Goal: Task Accomplishment & Management: Use online tool/utility

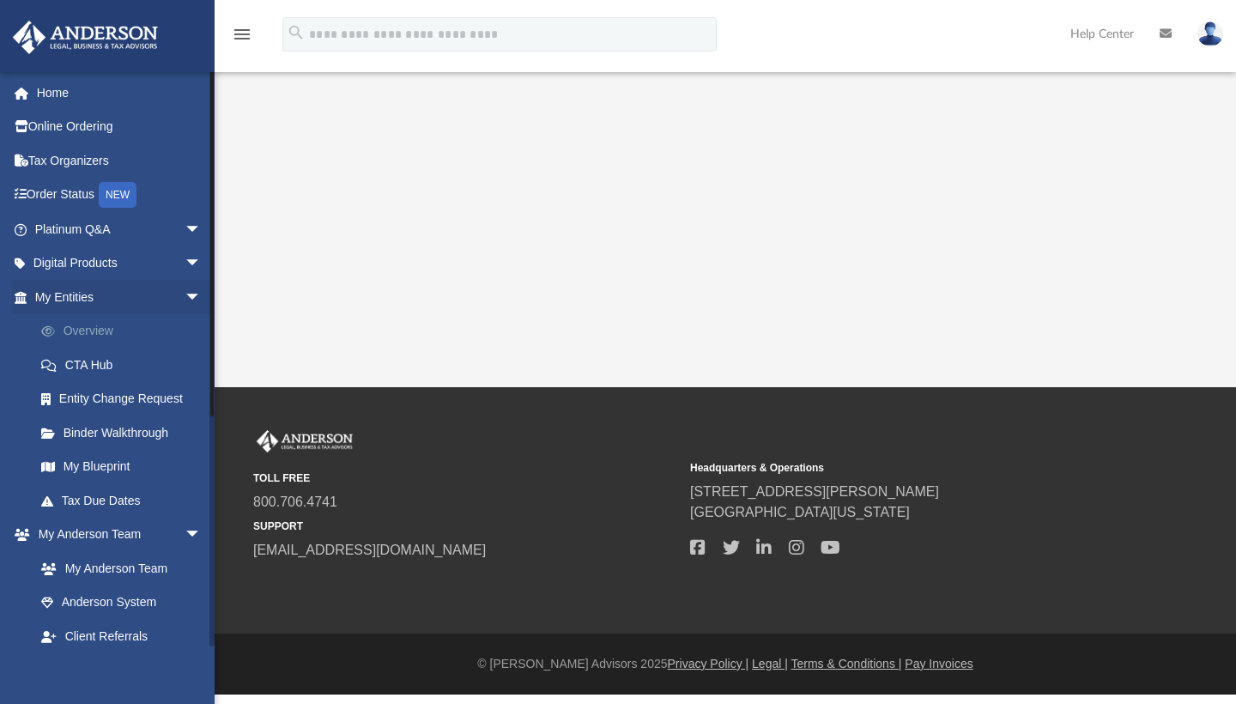
click at [90, 333] on link "Overview" at bounding box center [125, 331] width 203 height 34
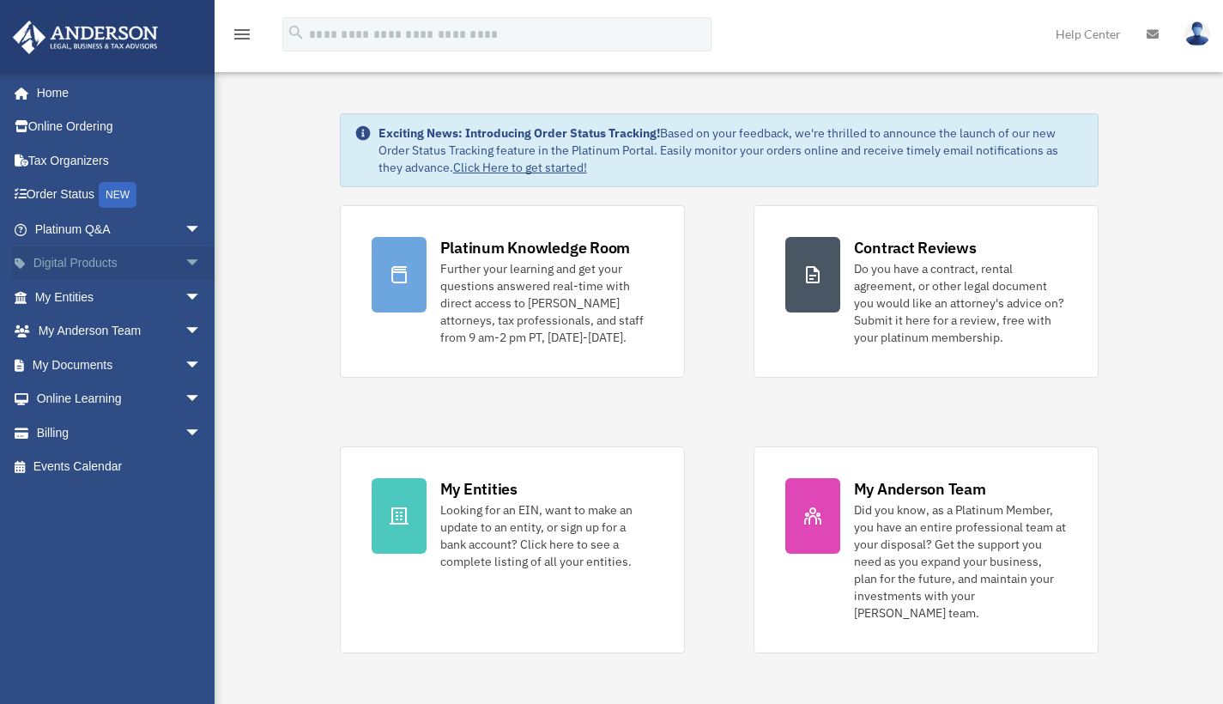
click at [88, 264] on link "Digital Products arrow_drop_down" at bounding box center [119, 263] width 215 height 34
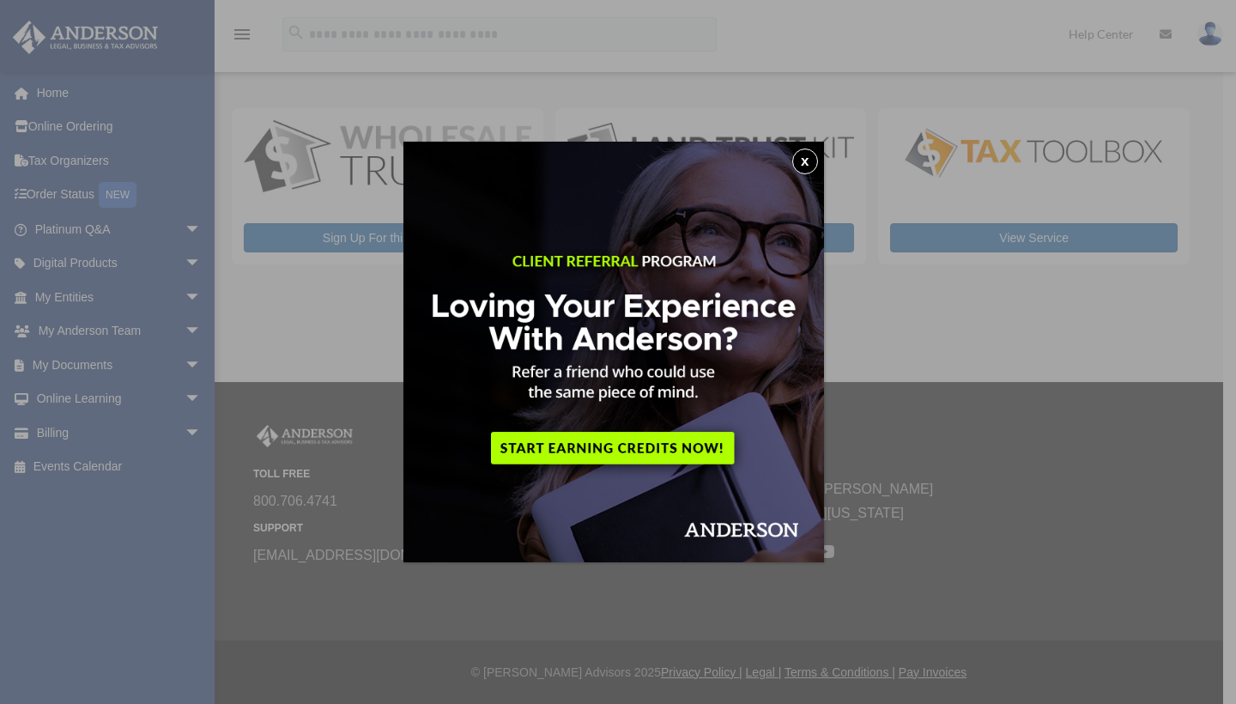
click at [811, 159] on button "x" at bounding box center [805, 161] width 26 height 26
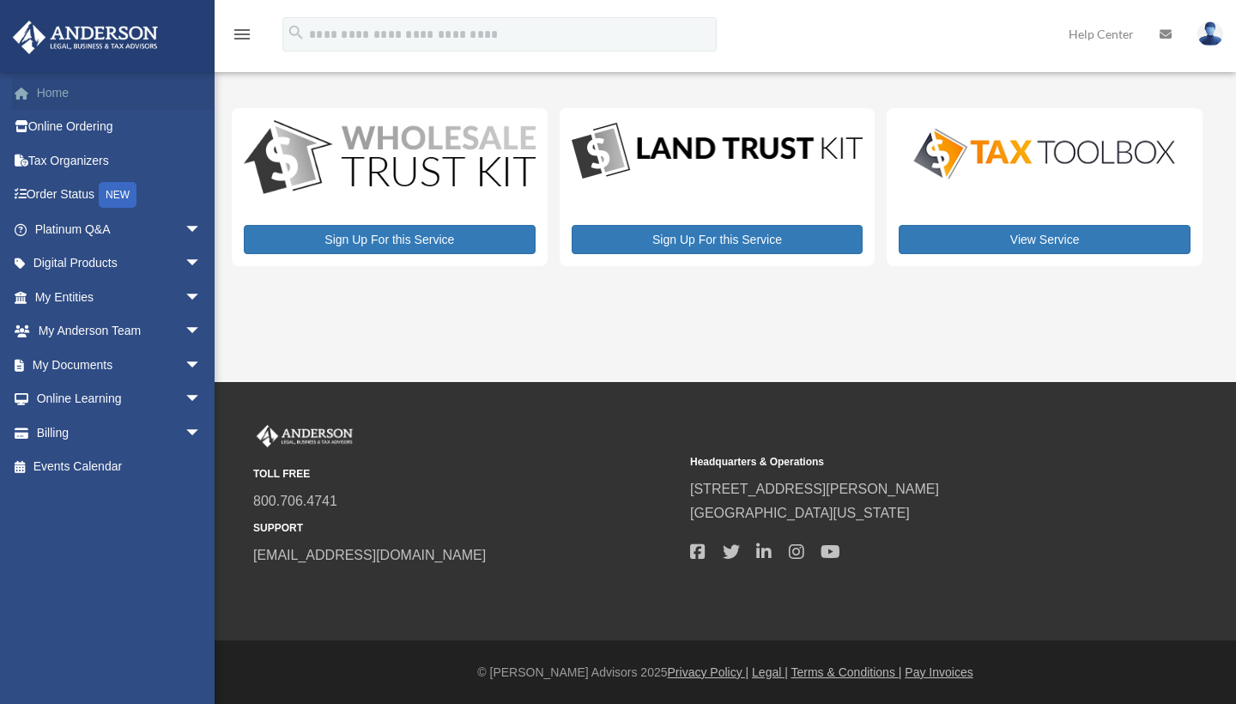
click at [66, 91] on link "Home" at bounding box center [119, 93] width 215 height 34
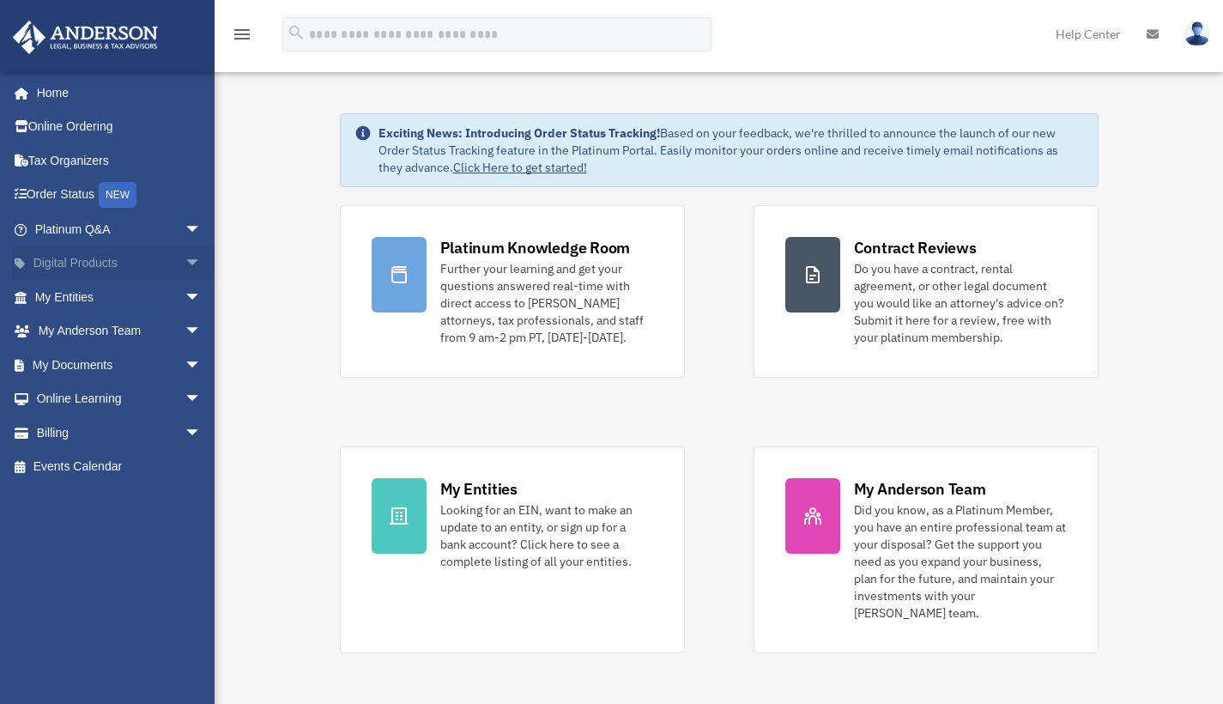
click at [77, 267] on link "Digital Products arrow_drop_down" at bounding box center [119, 263] width 215 height 34
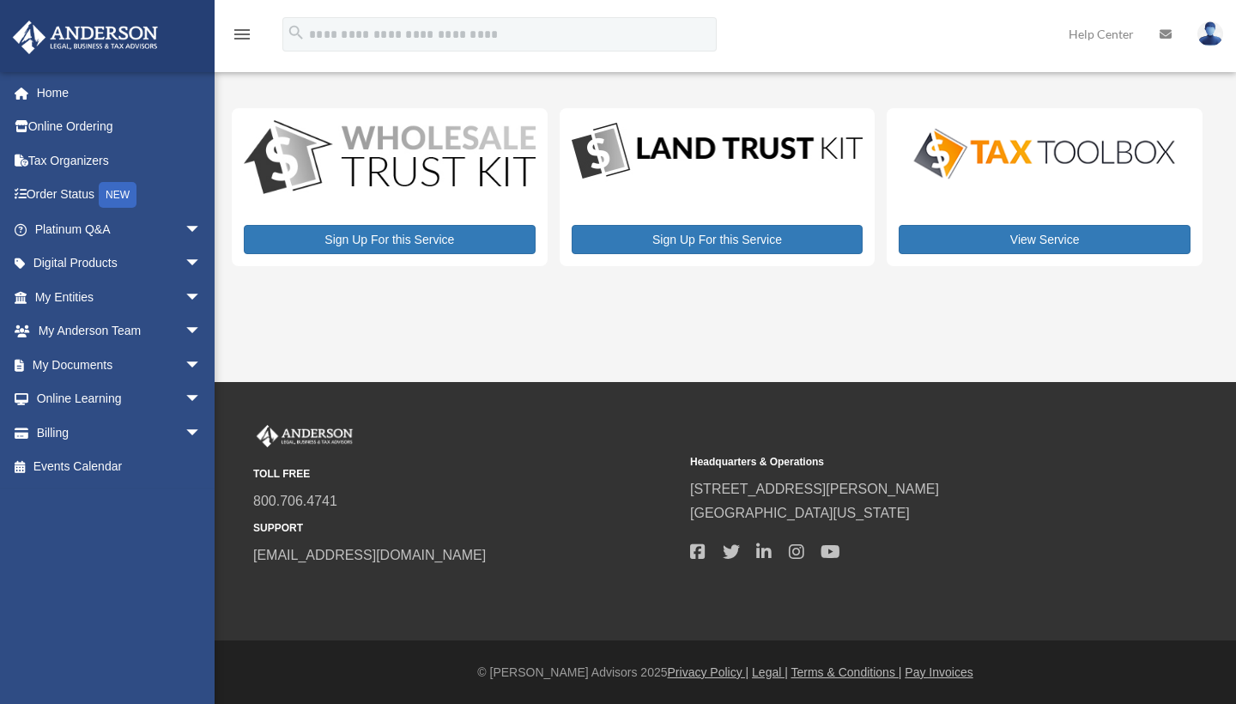
click at [234, 25] on icon "menu" at bounding box center [242, 34] width 21 height 21
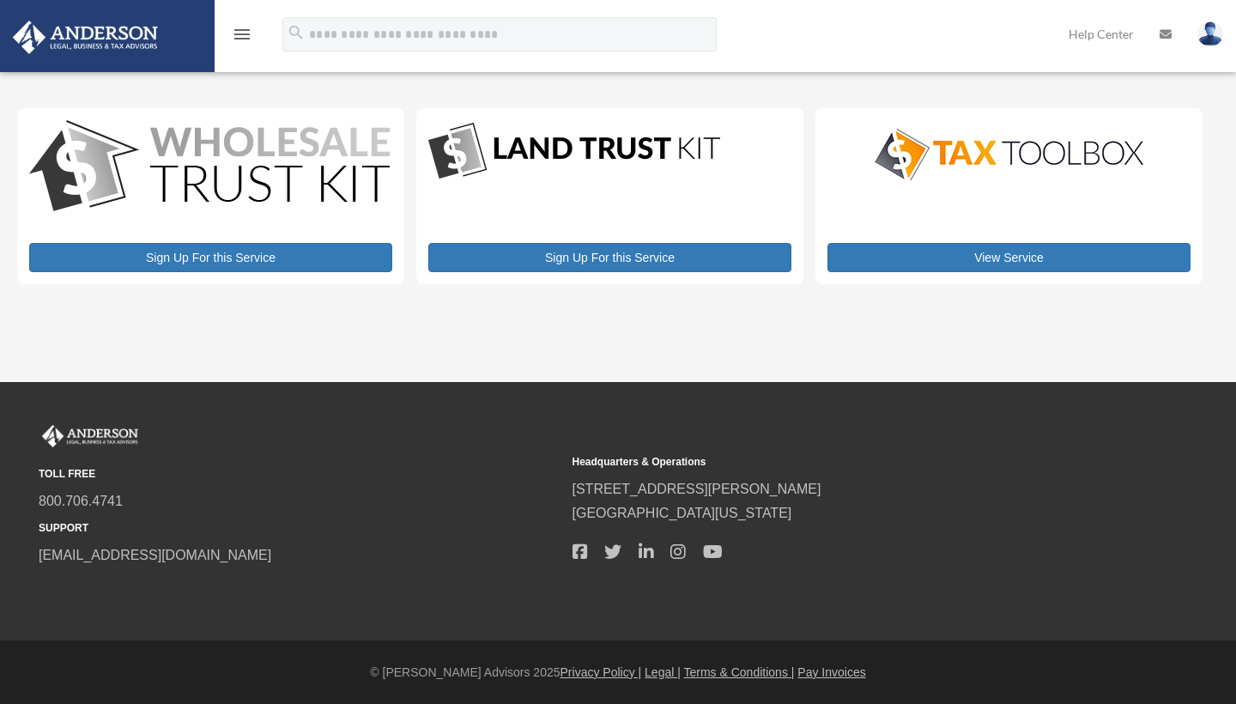
click at [241, 33] on icon "menu" at bounding box center [242, 34] width 21 height 21
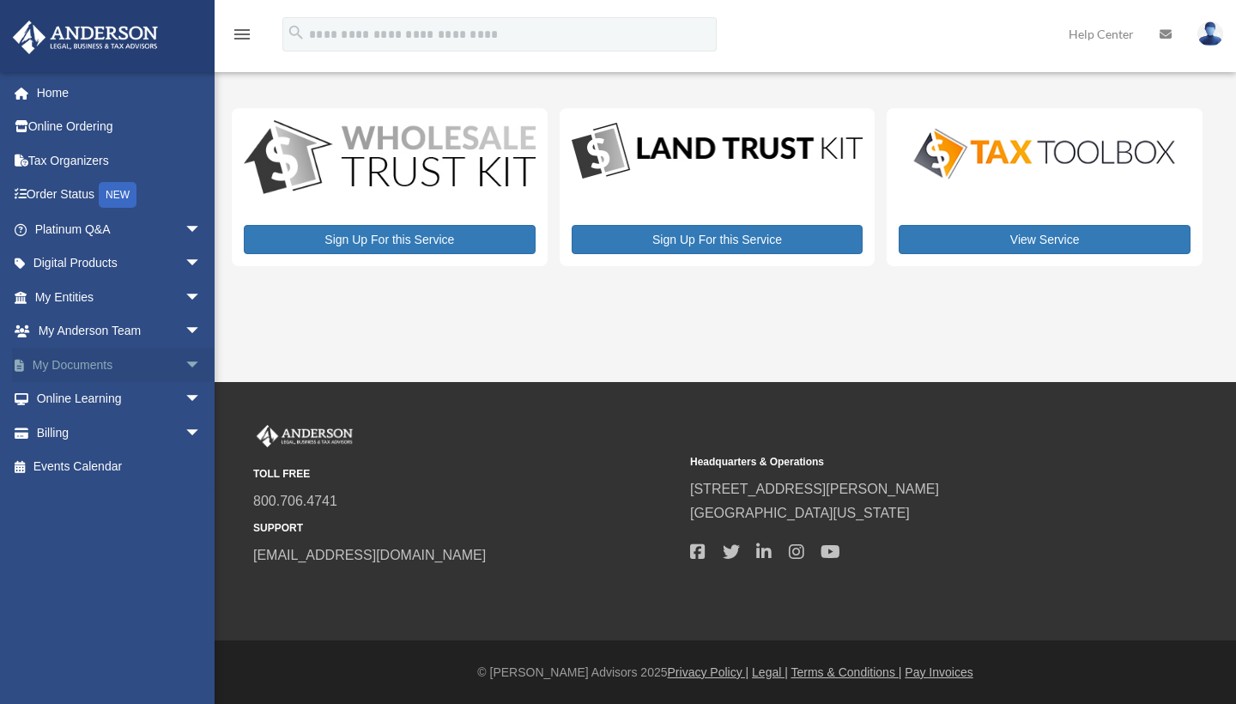
click at [96, 362] on link "My Documents arrow_drop_down" at bounding box center [119, 365] width 215 height 34
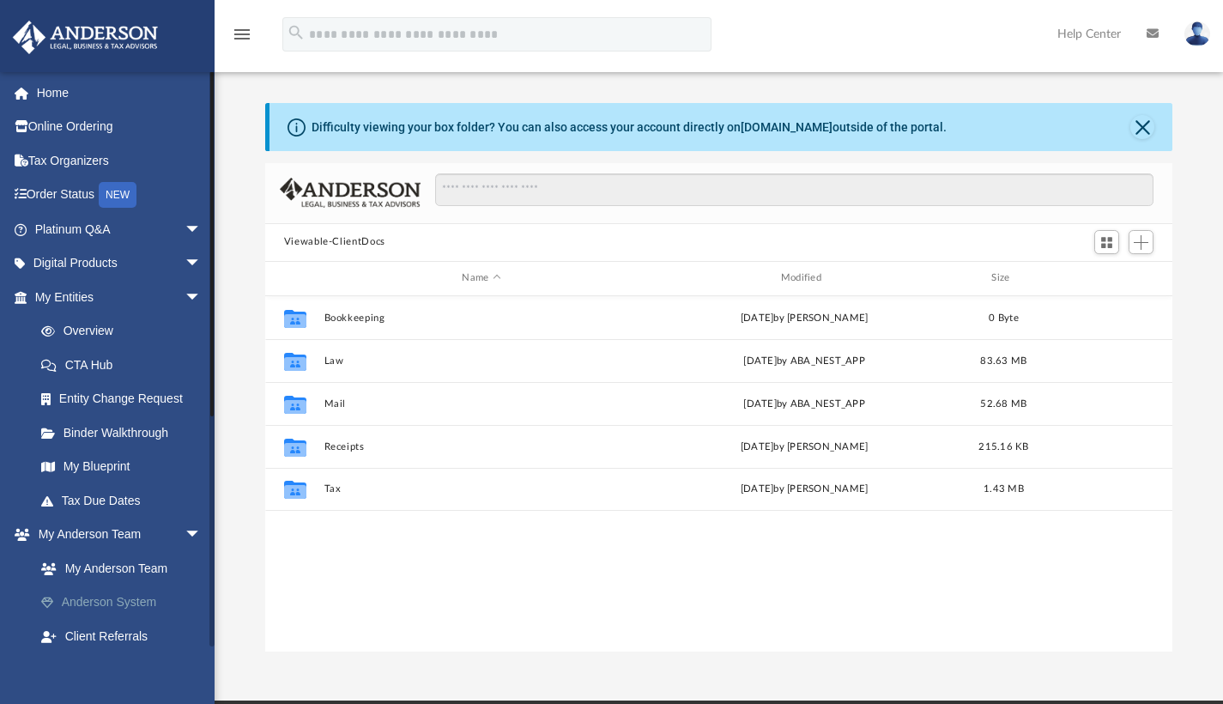
click at [140, 600] on link "Anderson System" at bounding box center [125, 602] width 203 height 34
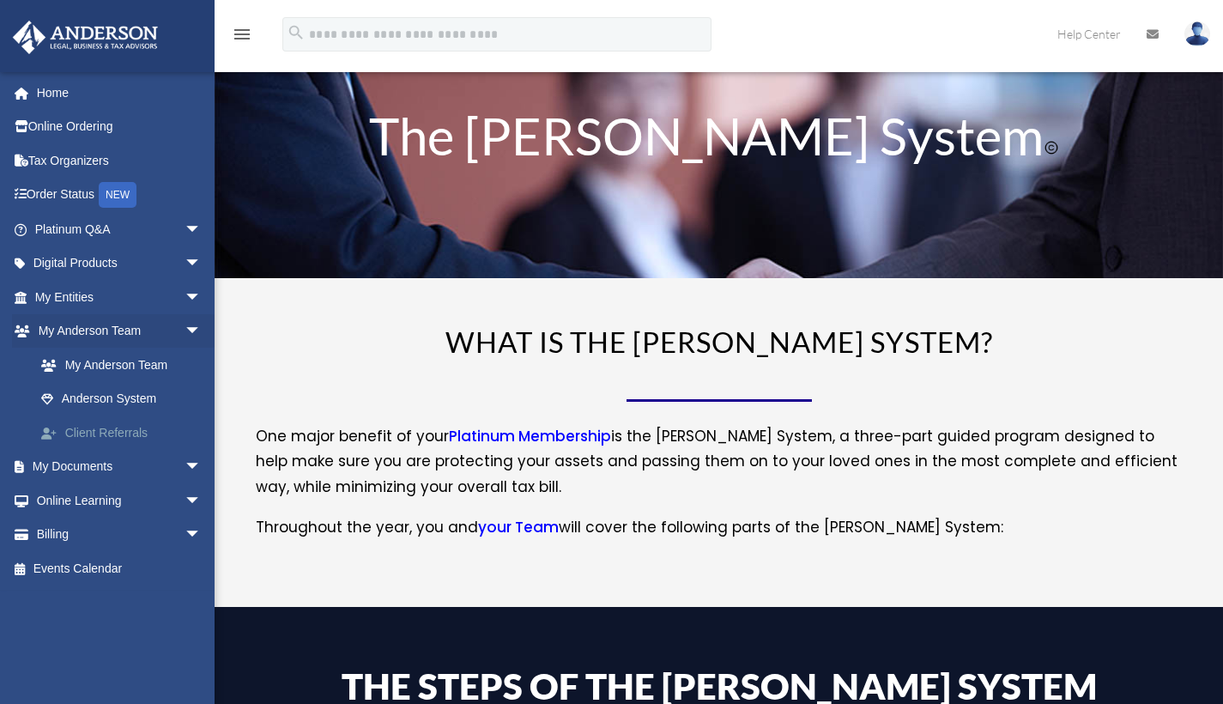
click at [97, 424] on link "Client Referrals" at bounding box center [125, 432] width 203 height 34
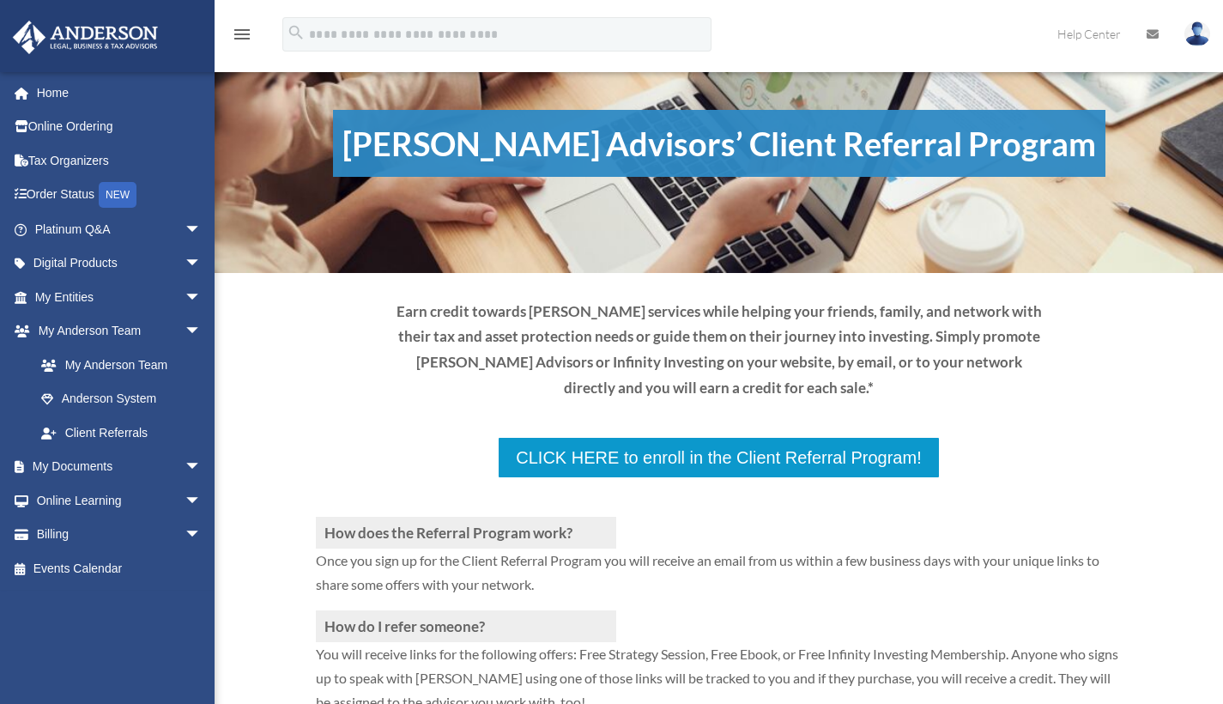
click at [785, 479] on div "How does the Referral Program work? Once you sign up for the Client Referral Pr…" at bounding box center [719, 686] width 807 height 415
click at [778, 479] on div "How does the Referral Program work? Once you sign up for the Client Referral Pr…" at bounding box center [719, 686] width 807 height 415
click at [505, 517] on h3 "How does the Referral Program work?" at bounding box center [466, 533] width 300 height 32
click at [521, 517] on h3 "How does the Referral Program work?" at bounding box center [466, 533] width 300 height 32
click at [522, 517] on h3 "How does the Referral Program work?" at bounding box center [466, 533] width 300 height 32
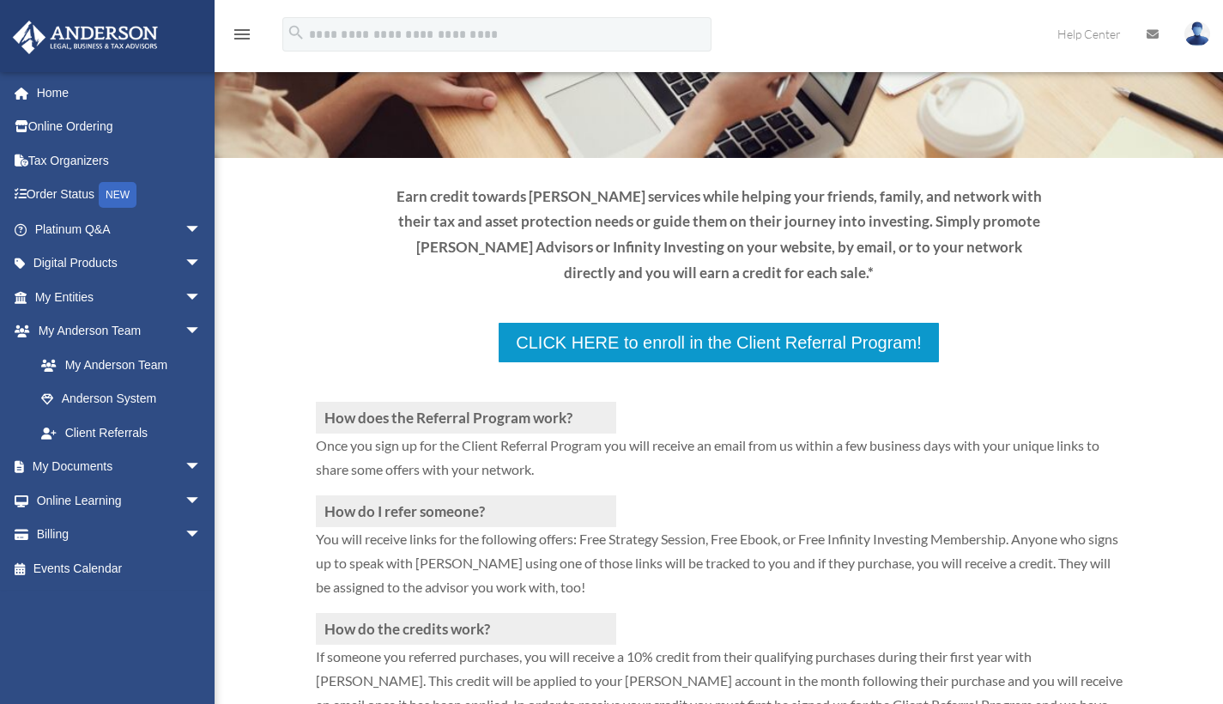
scroll to position [536, 0]
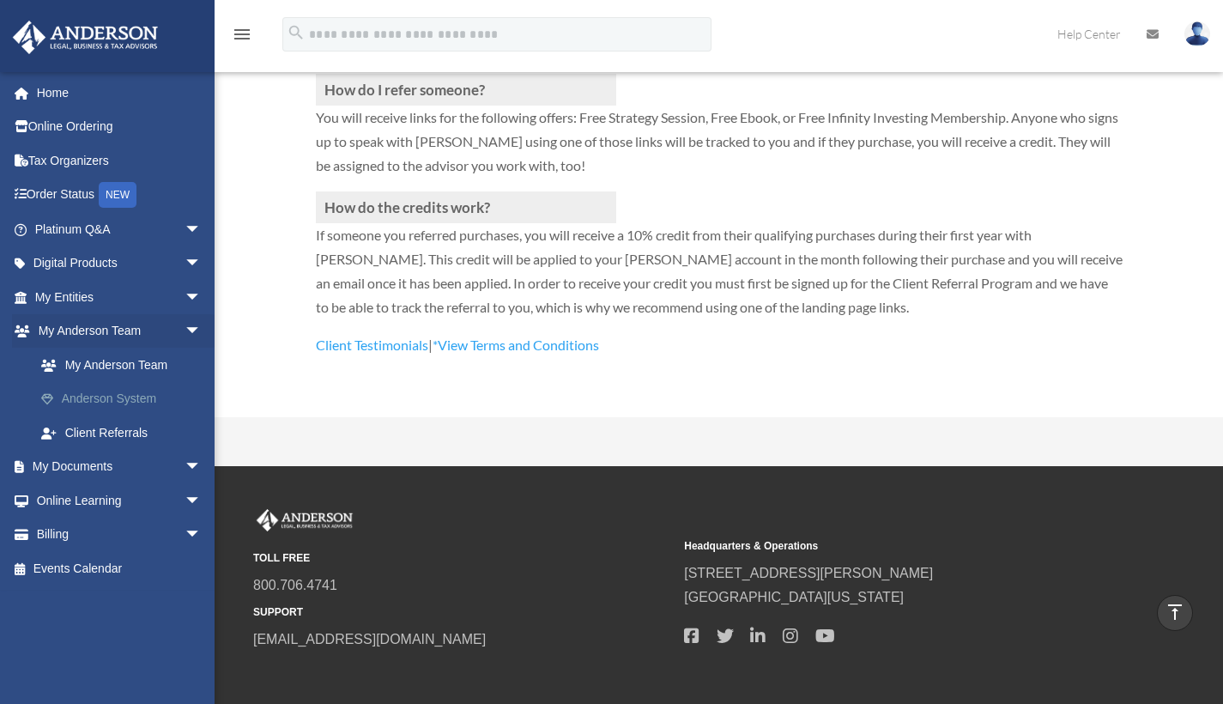
click at [112, 393] on link "Anderson System" at bounding box center [125, 399] width 203 height 34
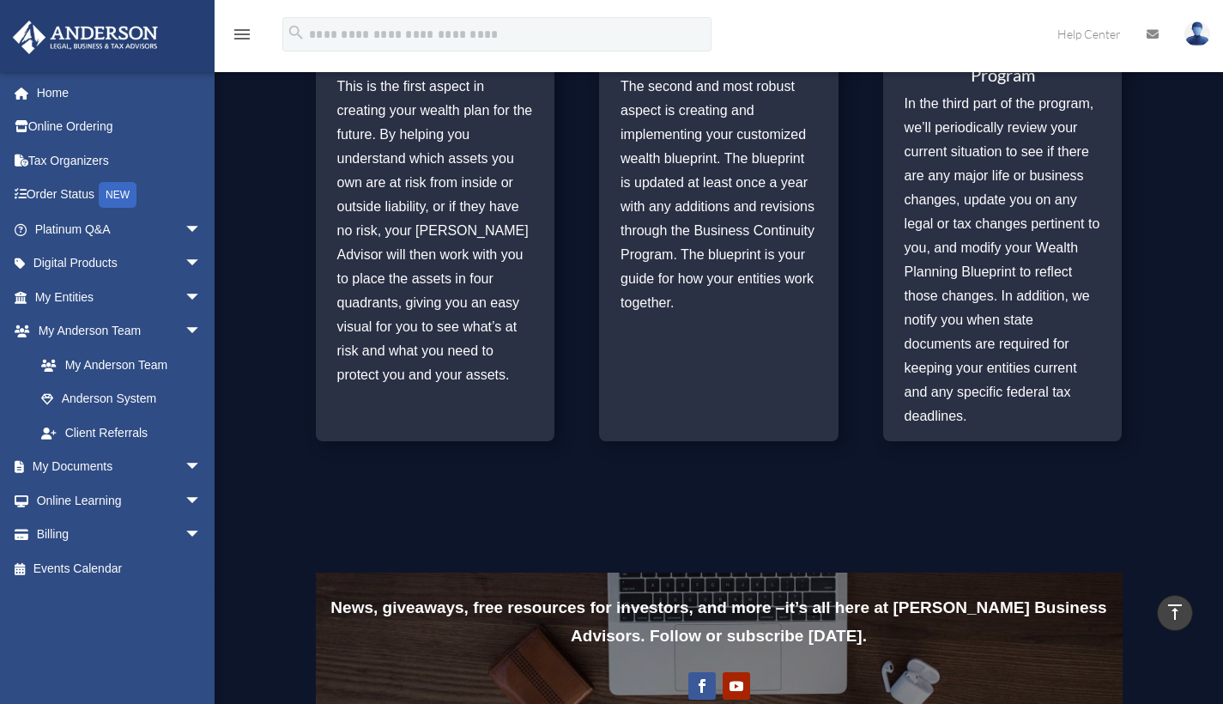
scroll to position [1333, 0]
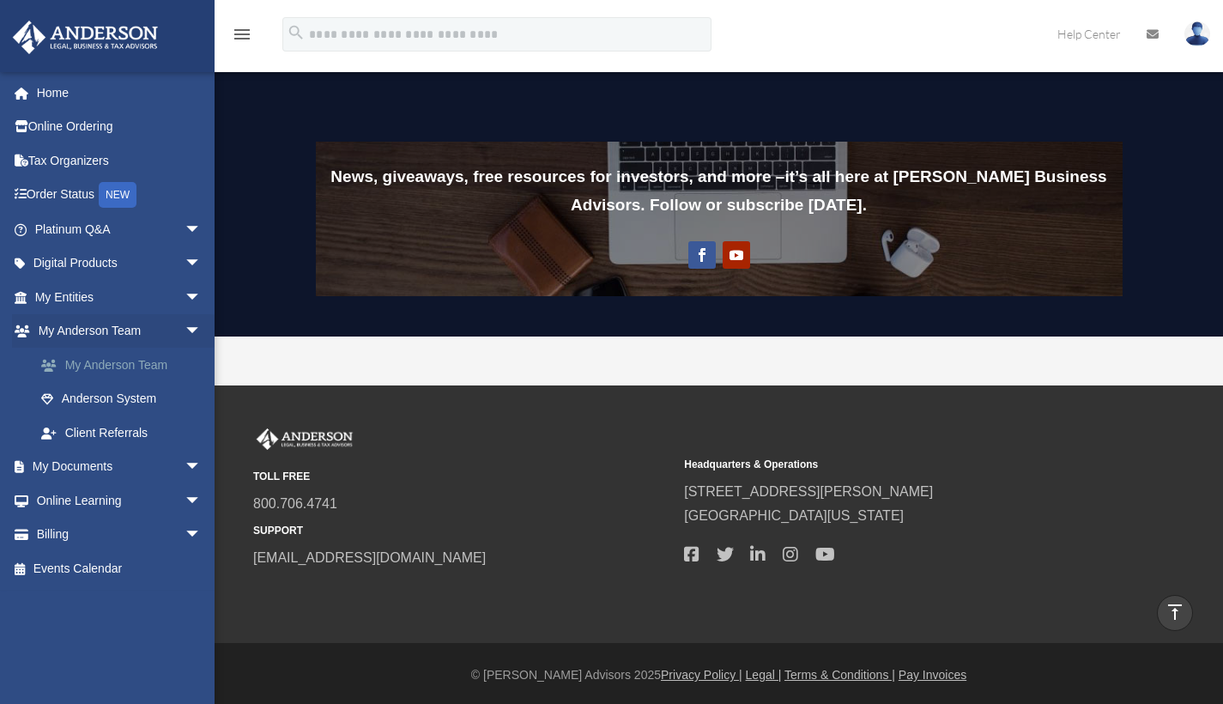
click at [117, 362] on link "My Anderson Team" at bounding box center [125, 365] width 203 height 34
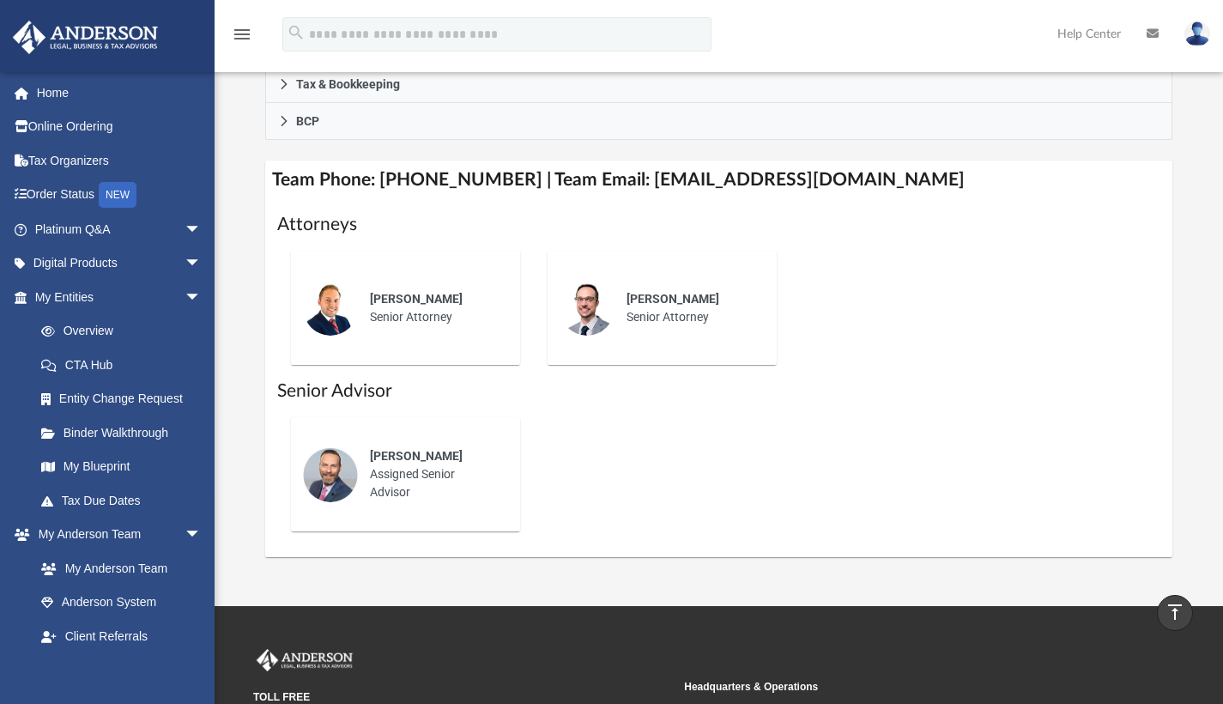
scroll to position [811, 0]
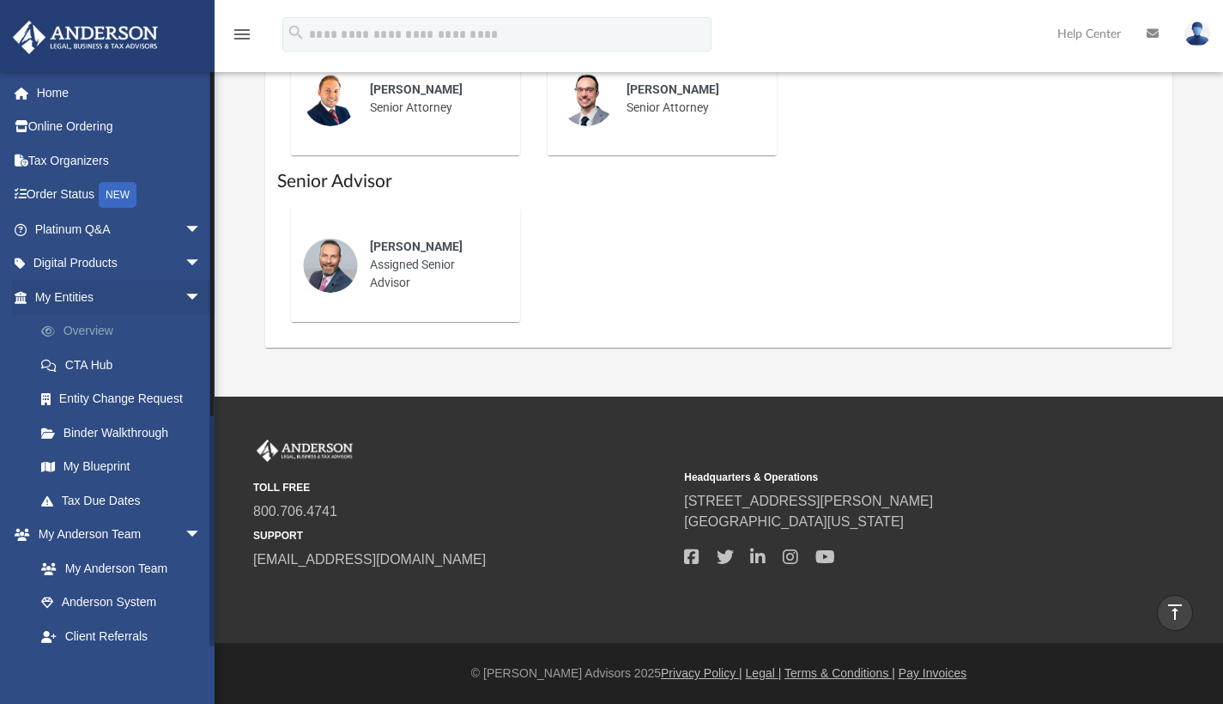
click at [69, 334] on link "Overview" at bounding box center [125, 331] width 203 height 34
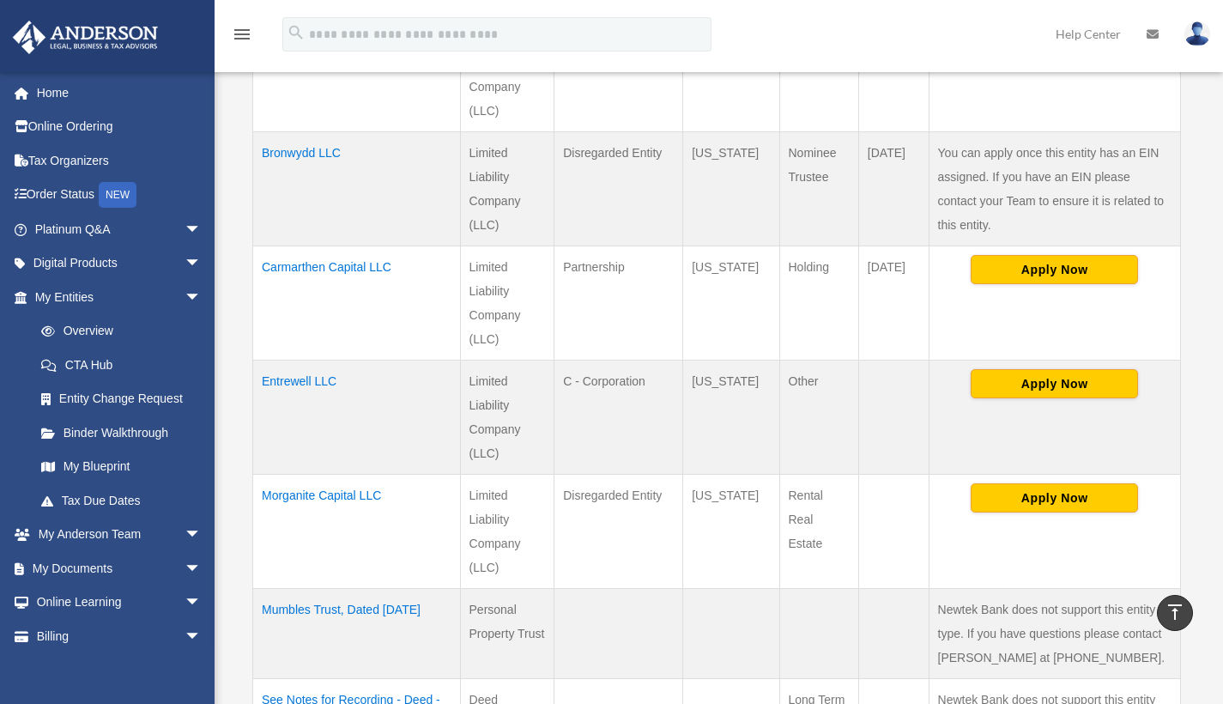
scroll to position [1357, 0]
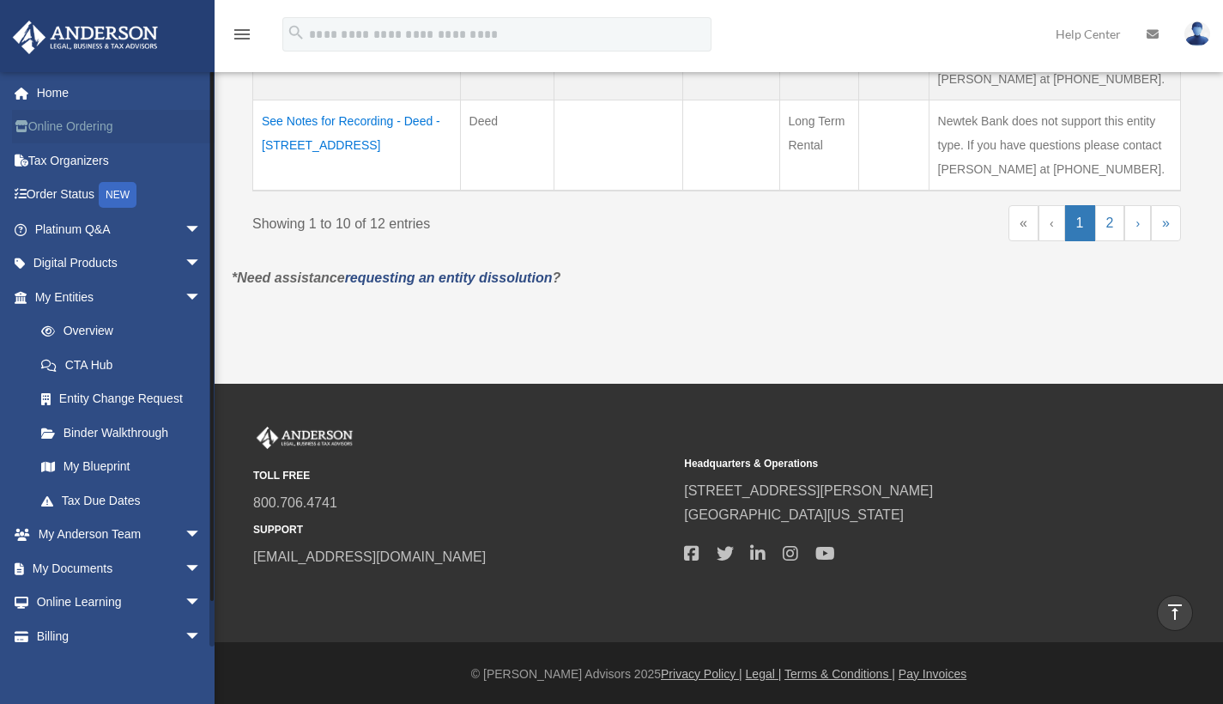
click at [59, 126] on link "Online Ordering" at bounding box center [119, 127] width 215 height 34
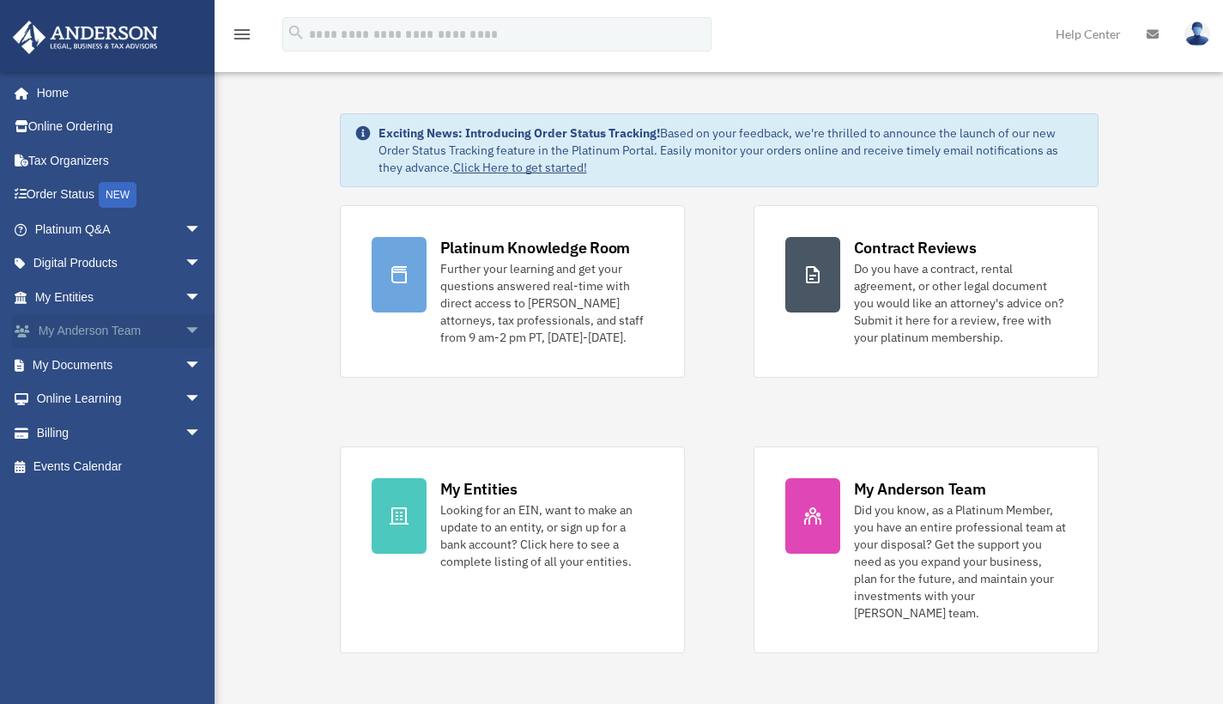
click at [185, 326] on span "arrow_drop_down" at bounding box center [202, 331] width 34 height 35
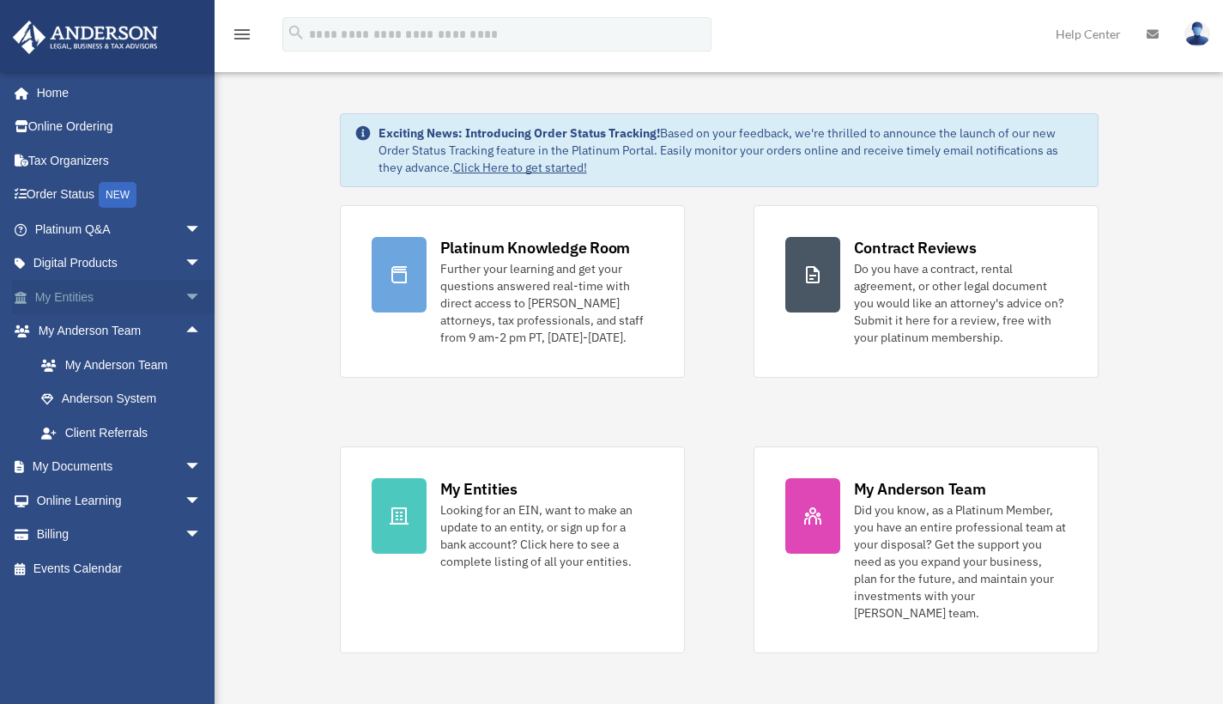
click at [185, 294] on span "arrow_drop_down" at bounding box center [202, 297] width 34 height 35
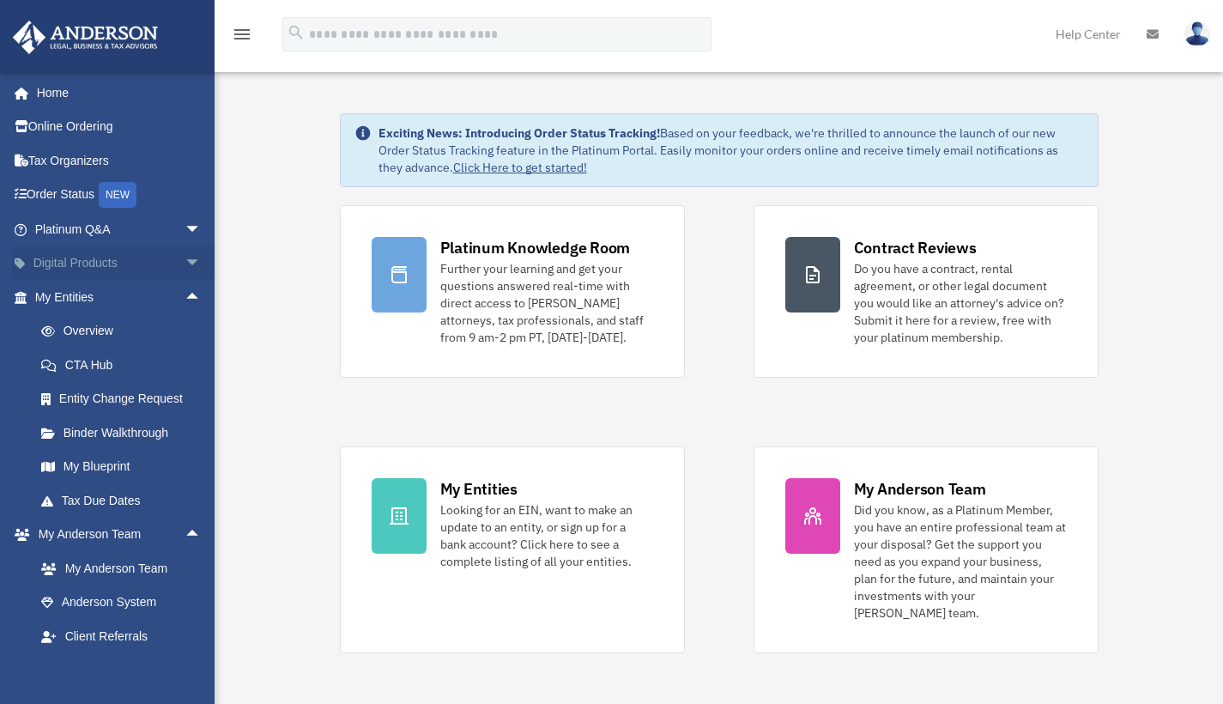
click at [185, 259] on span "arrow_drop_down" at bounding box center [202, 263] width 34 height 35
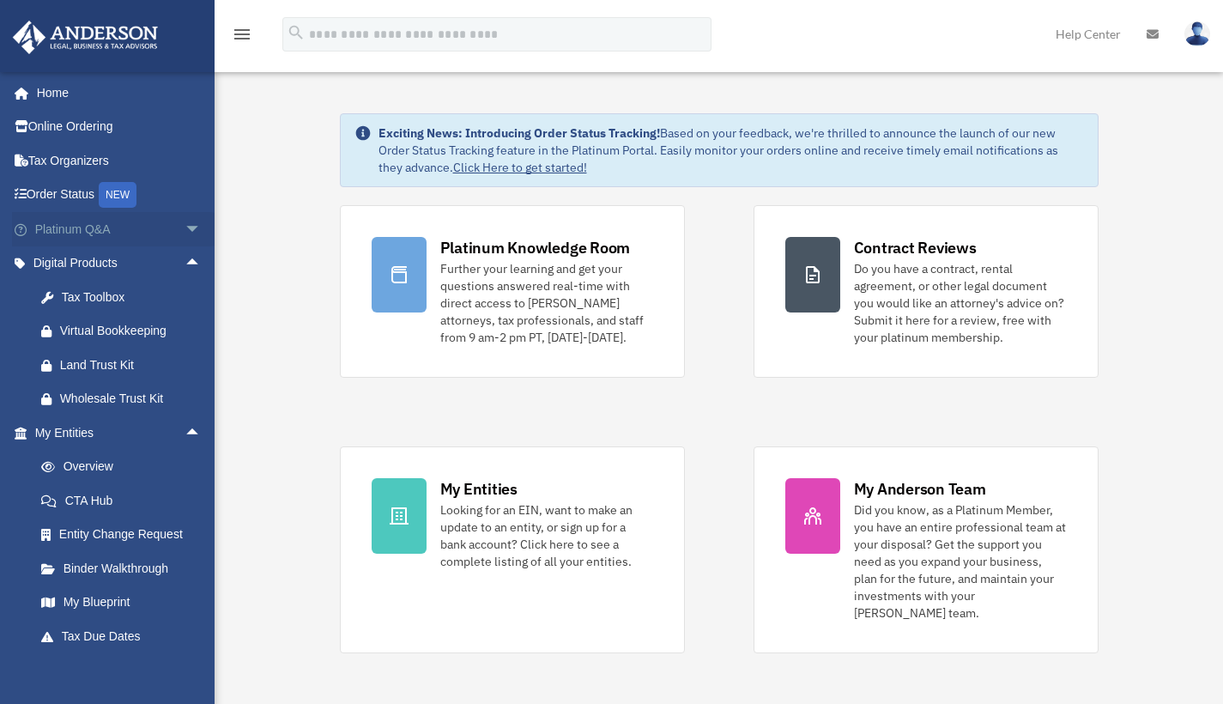
click at [185, 229] on span "arrow_drop_down" at bounding box center [202, 229] width 34 height 35
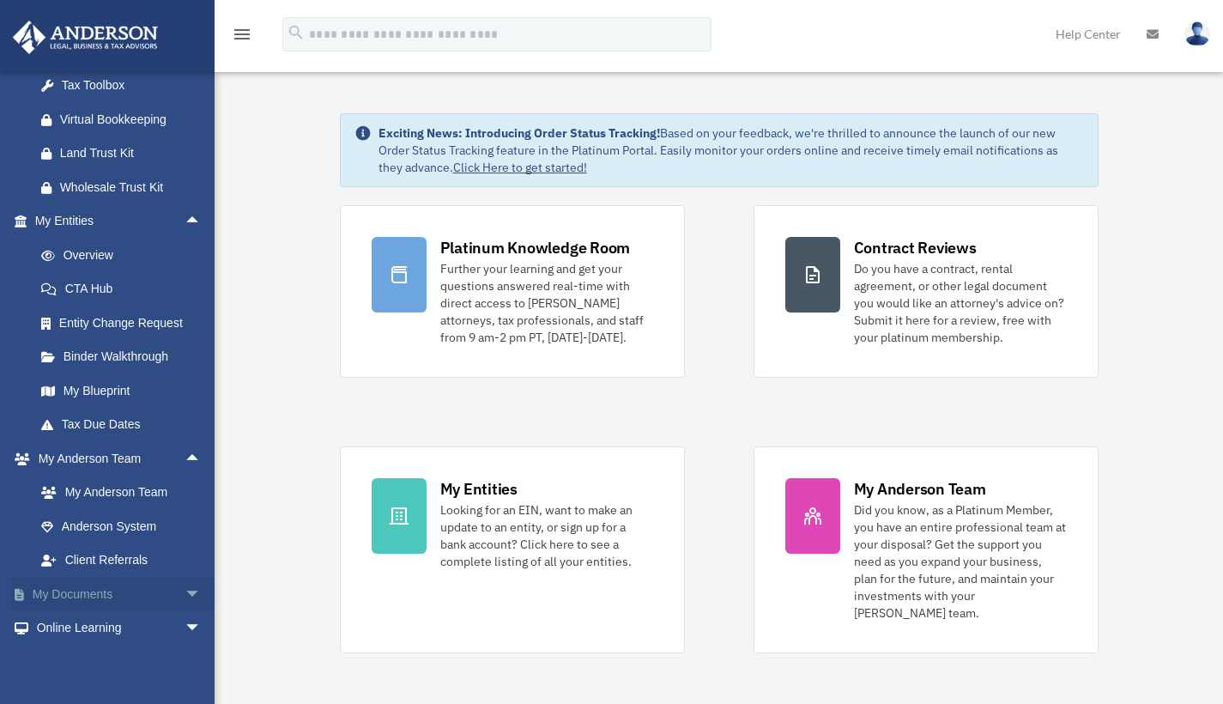
scroll to position [627, 0]
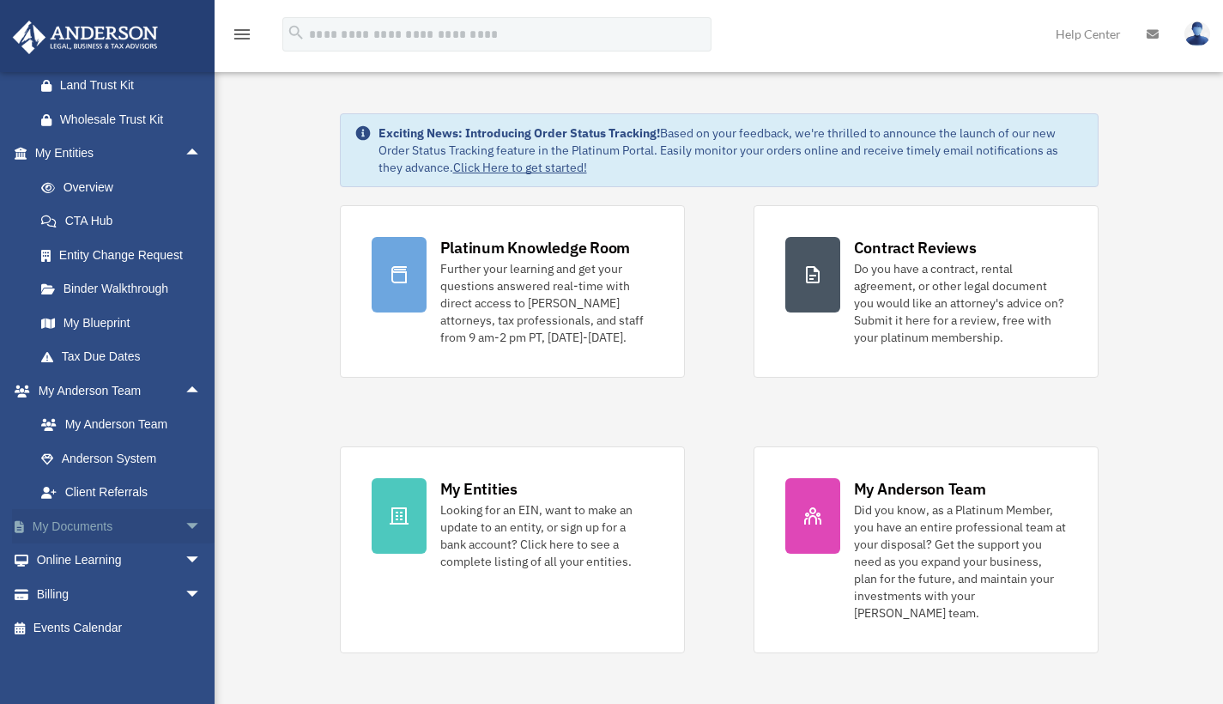
click at [185, 534] on span "arrow_drop_down" at bounding box center [202, 526] width 34 height 35
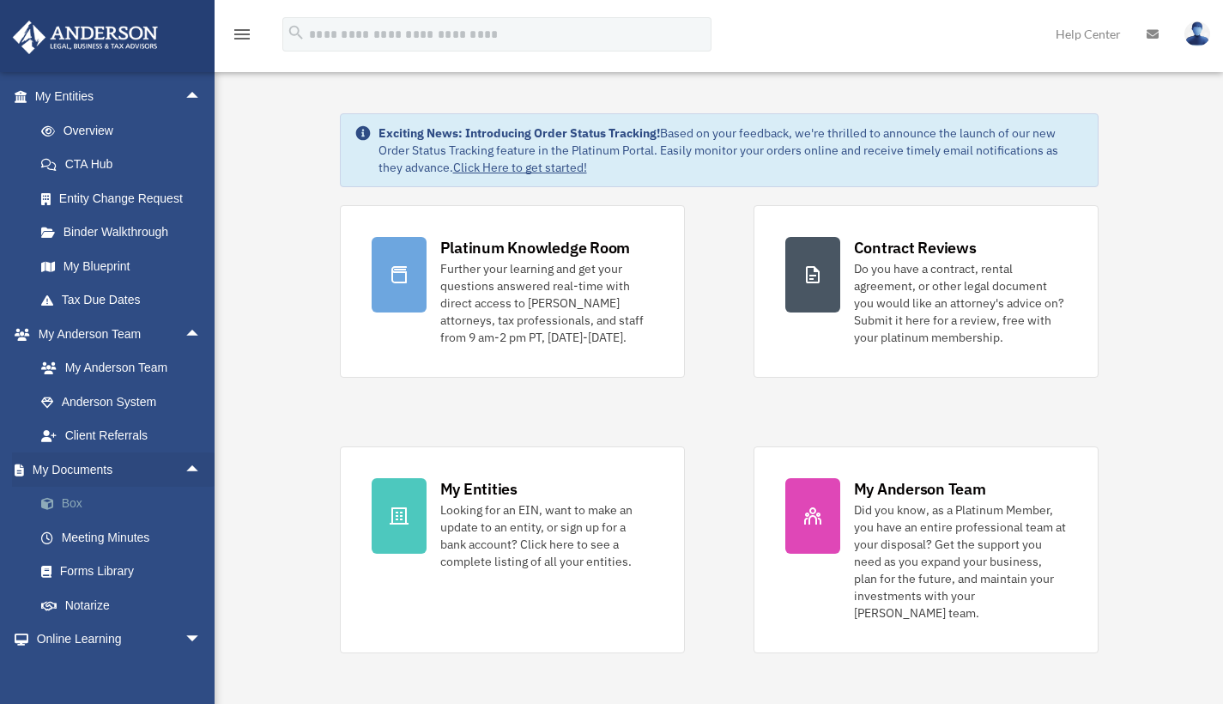
scroll to position [711, 0]
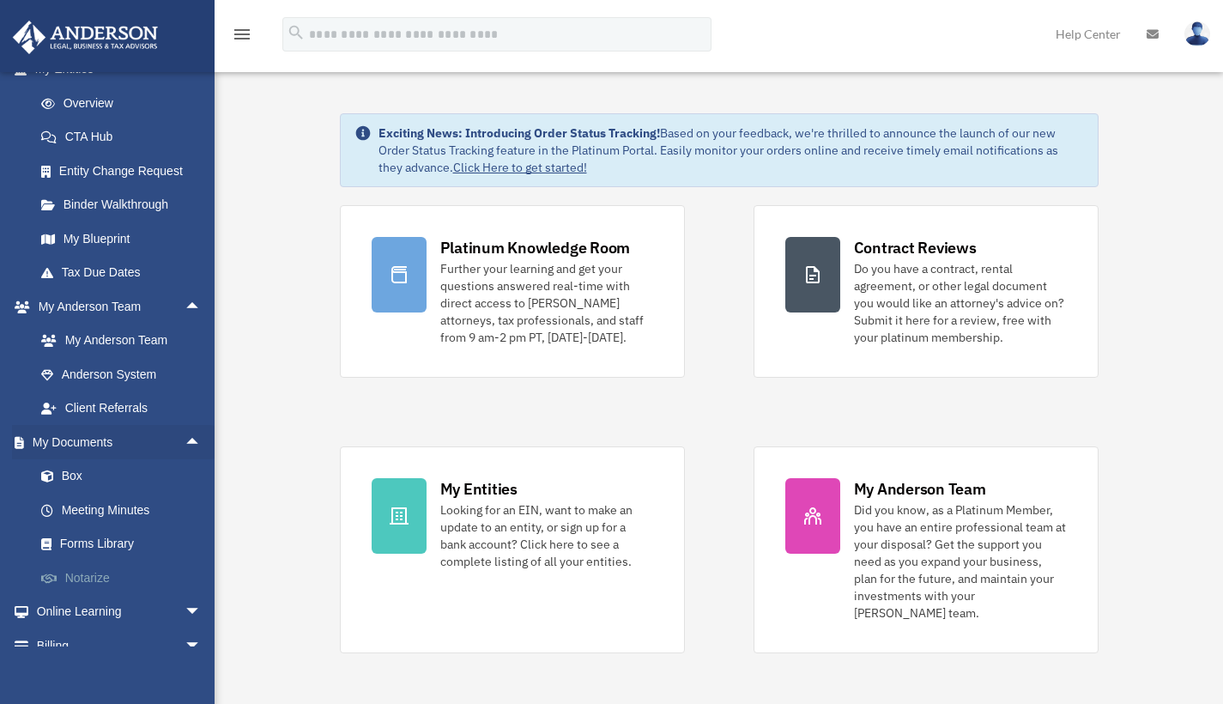
click at [89, 584] on link "Notarize" at bounding box center [125, 577] width 203 height 34
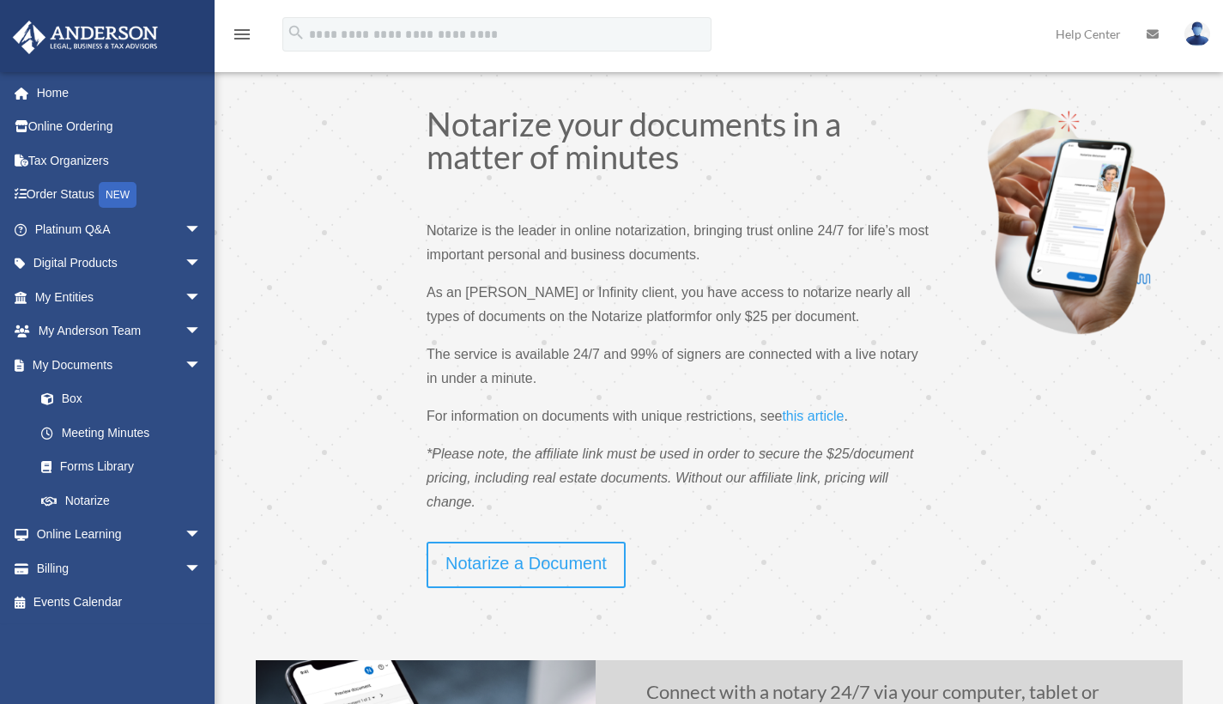
scroll to position [142, 0]
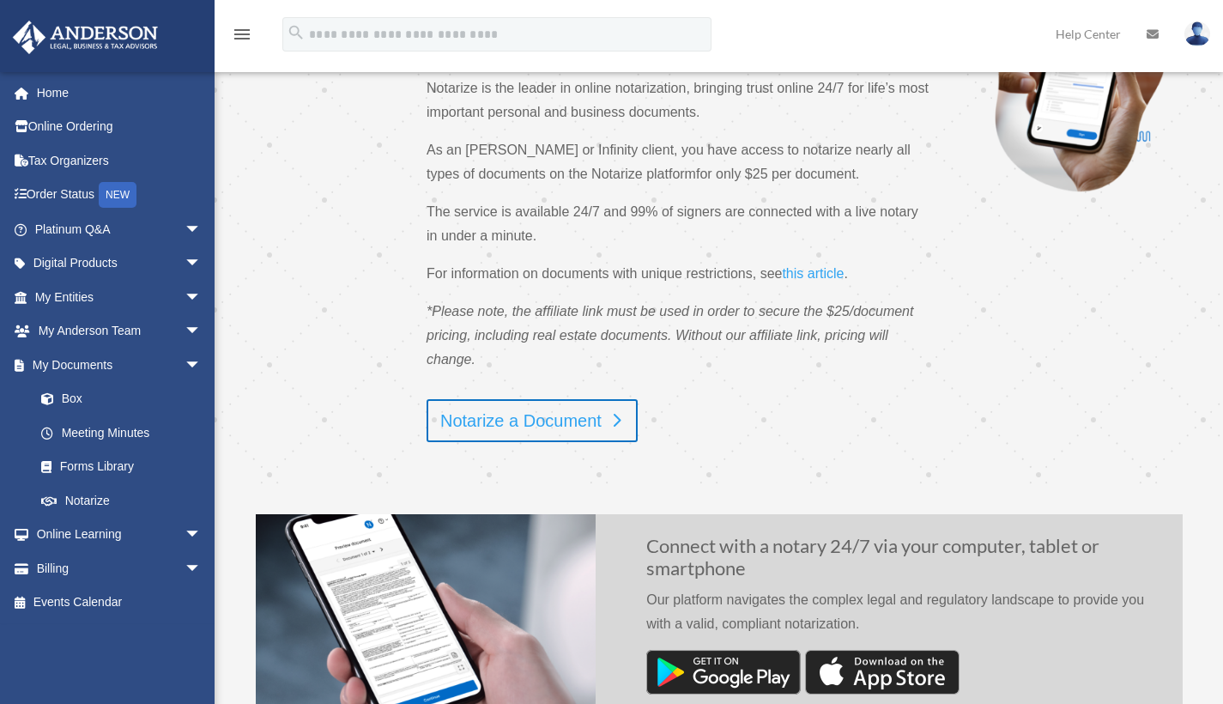
click at [540, 432] on link "Notarize a Document" at bounding box center [532, 420] width 211 height 43
